Goal: Transaction & Acquisition: Purchase product/service

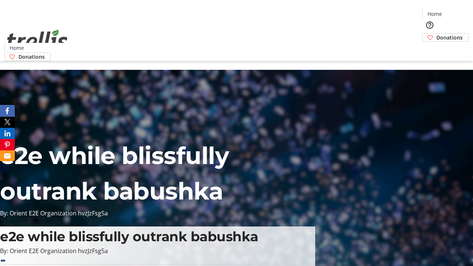
click at [437, 34] on span "Donations" at bounding box center [450, 38] width 26 height 8
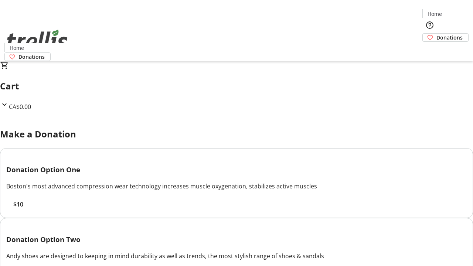
click at [23, 209] on span "$10" at bounding box center [18, 204] width 10 height 9
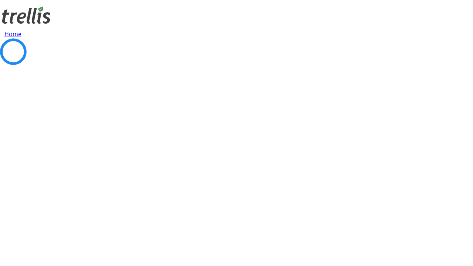
select select "CA"
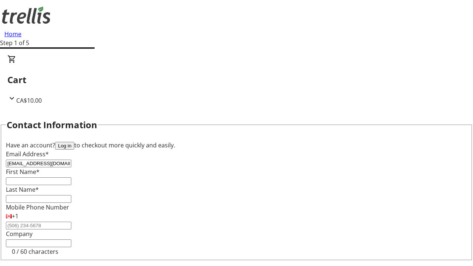
type input "[EMAIL_ADDRESS][DOMAIN_NAME]"
type input "[GEOGRAPHIC_DATA]"
type input "[PERSON_NAME]"
type input "[STREET_ADDRESS][PERSON_NAME]"
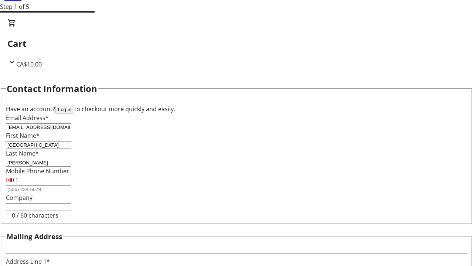
type input "Kelowna"
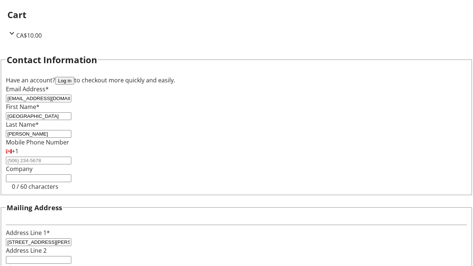
select select "BC"
type input "Kelowna"
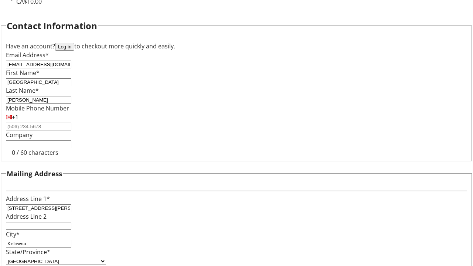
type input "V1Y 0C2"
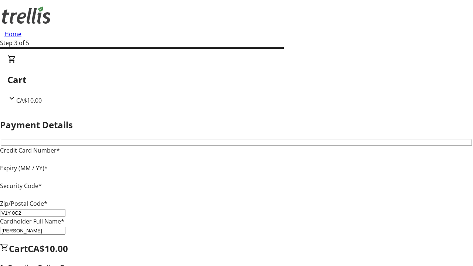
type input "V1Y 0C2"
